Goal: Check status

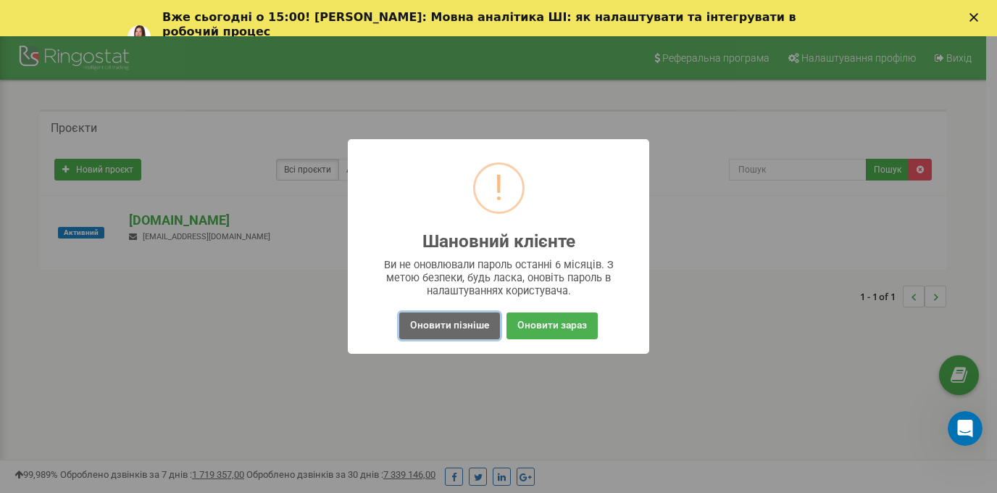
click at [444, 322] on button "Оновити пізніше" at bounding box center [449, 325] width 101 height 27
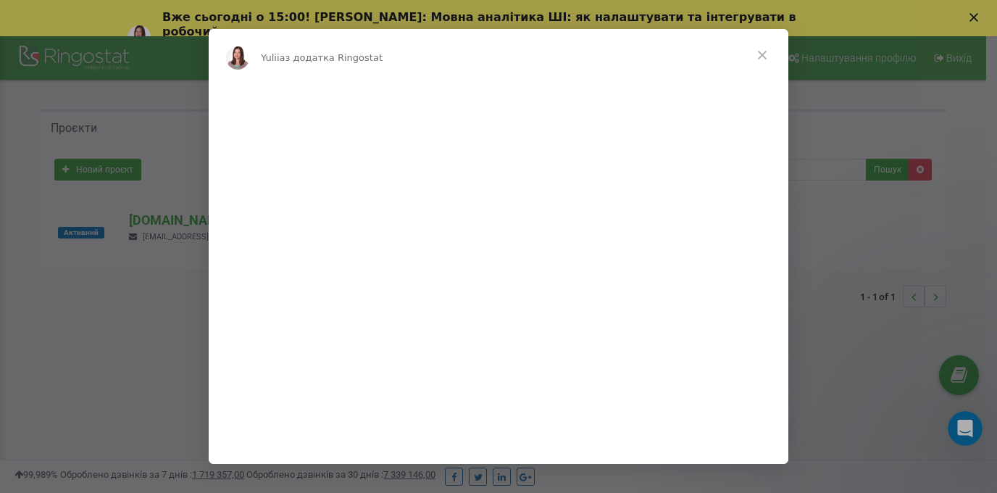
click at [758, 53] on span "Закрити" at bounding box center [762, 55] width 52 height 52
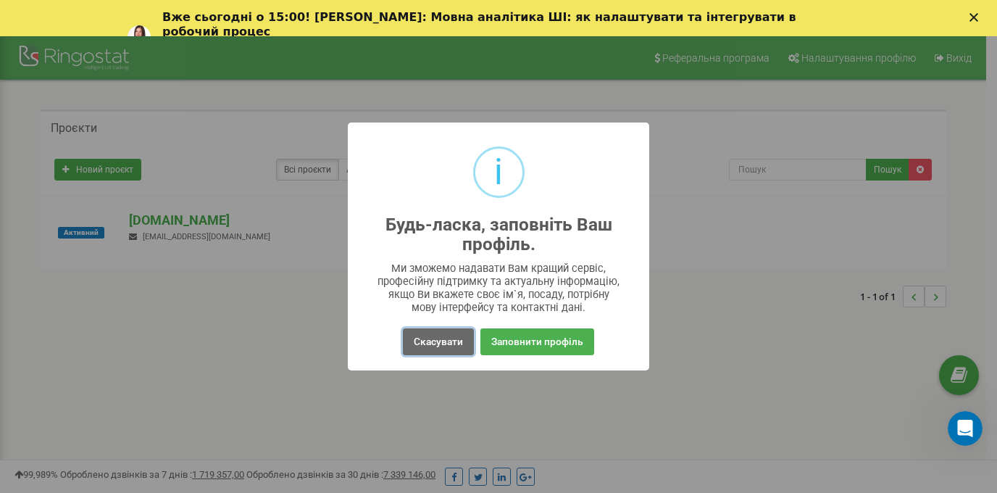
click at [448, 344] on button "Скасувати" at bounding box center [438, 341] width 71 height 27
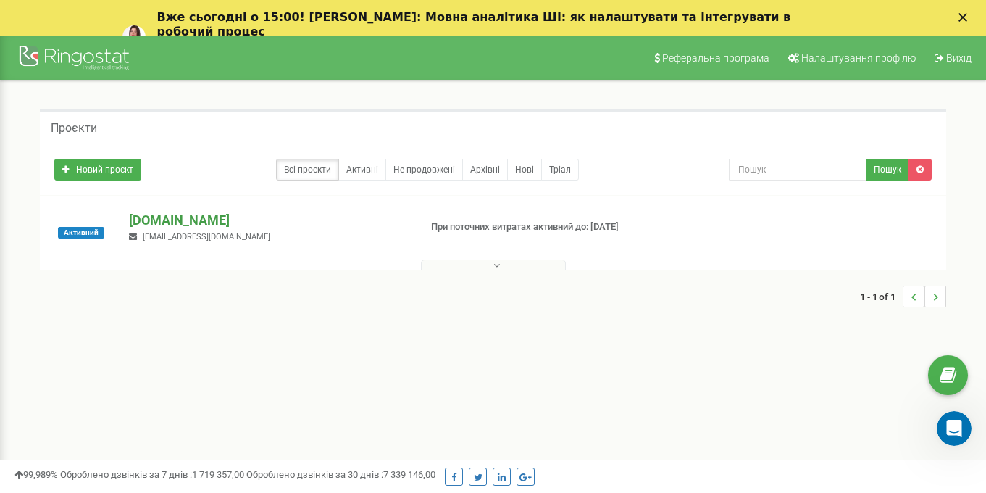
click at [162, 217] on p "[DOMAIN_NAME]" at bounding box center [268, 220] width 278 height 19
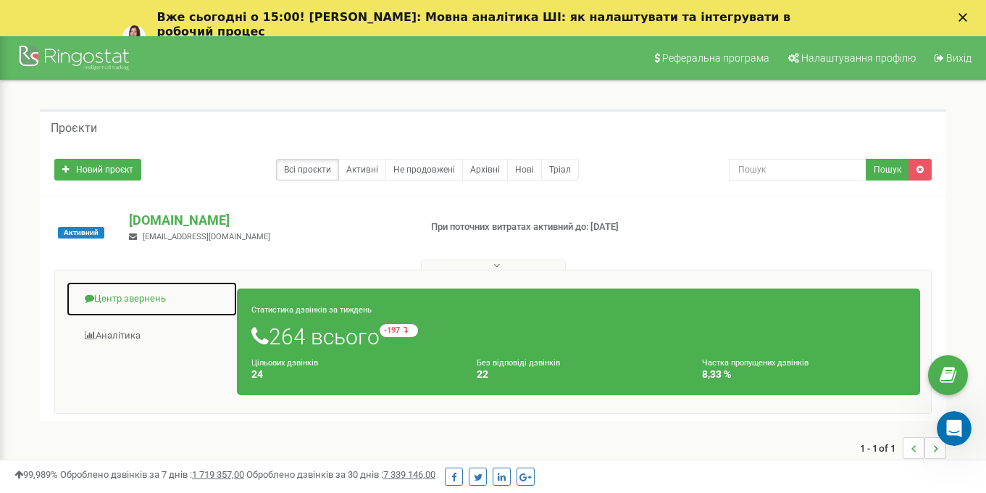
click at [151, 302] on link "Центр звернень" at bounding box center [152, 298] width 172 height 35
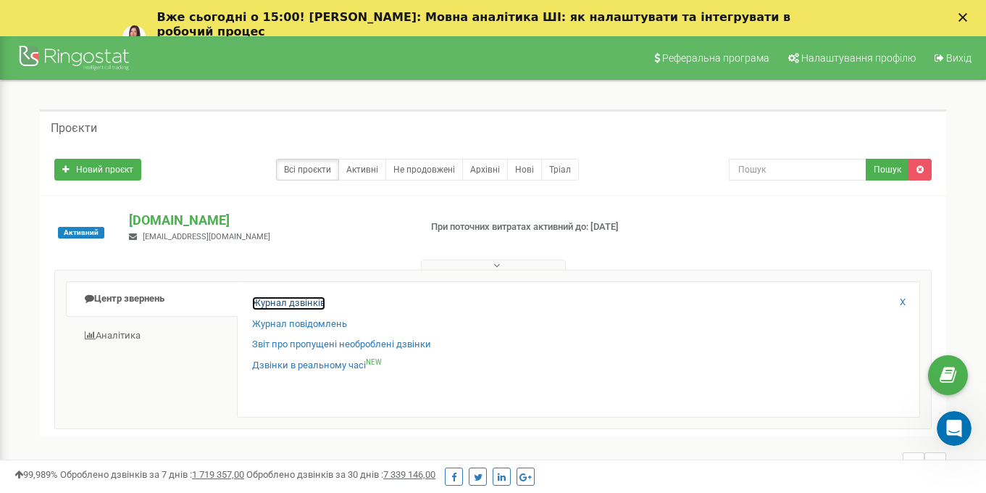
click at [290, 304] on link "Журнал дзвінків" at bounding box center [288, 303] width 73 height 14
